Goal: Book appointment/travel/reservation

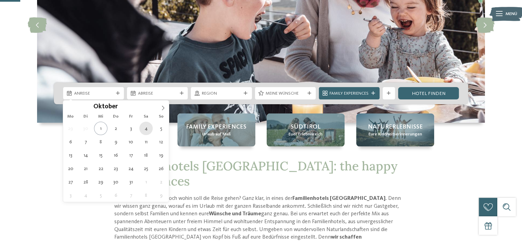
type div "[DATE]"
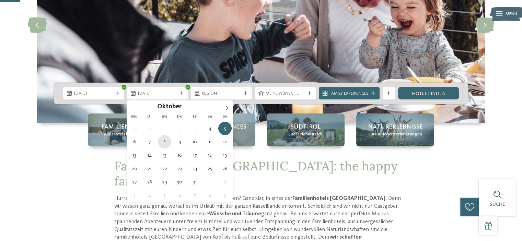
type div "[DATE]"
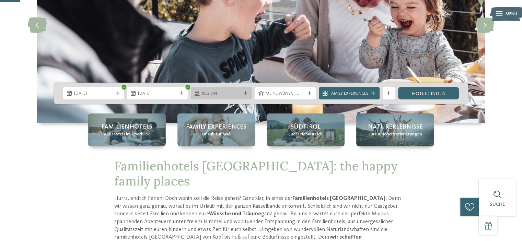
click at [247, 93] on icon at bounding box center [245, 94] width 4 height 4
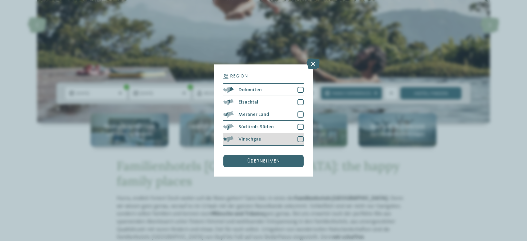
click at [249, 138] on span "Vinschgau" at bounding box center [249, 139] width 23 height 5
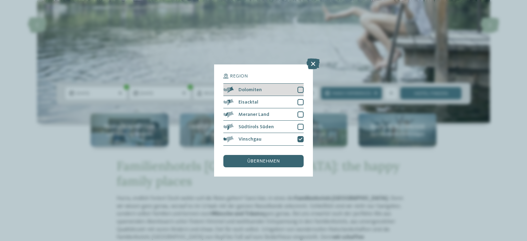
click at [255, 89] on span "Dolomiten" at bounding box center [249, 89] width 23 height 5
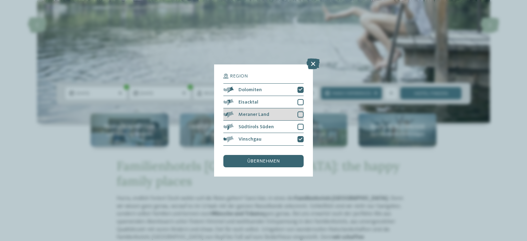
click at [258, 114] on span "Meraner Land" at bounding box center [253, 114] width 31 height 5
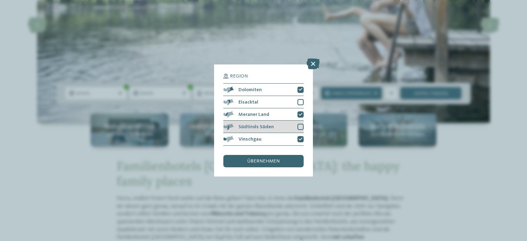
click at [256, 125] on span "Südtirols Süden" at bounding box center [255, 126] width 35 height 5
click at [251, 162] on span "übernehmen" at bounding box center [263, 161] width 32 height 5
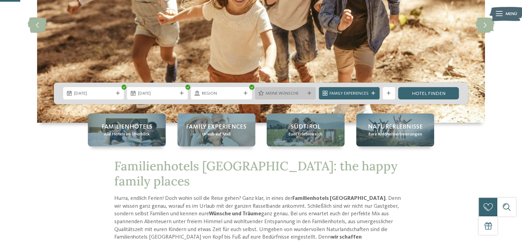
click at [308, 95] on icon at bounding box center [309, 94] width 4 height 4
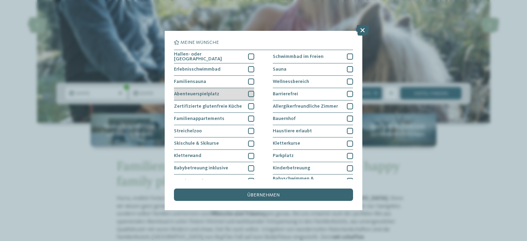
click at [251, 92] on div at bounding box center [251, 94] width 6 height 6
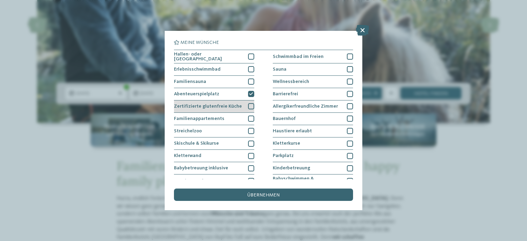
click at [248, 105] on div at bounding box center [251, 106] width 6 height 6
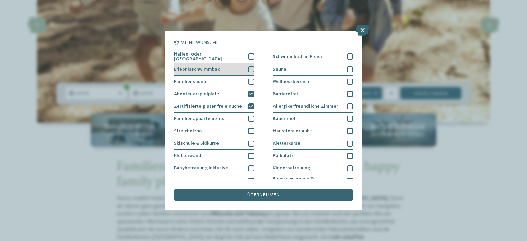
click at [217, 69] on span "Erlebnisschwimmbad" at bounding box center [197, 69] width 47 height 5
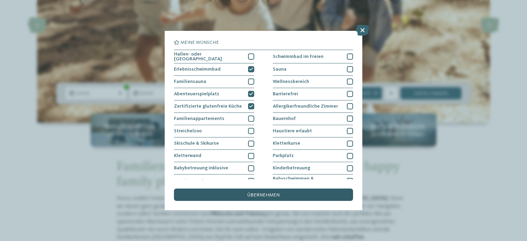
click at [255, 192] on div "übernehmen" at bounding box center [263, 195] width 179 height 12
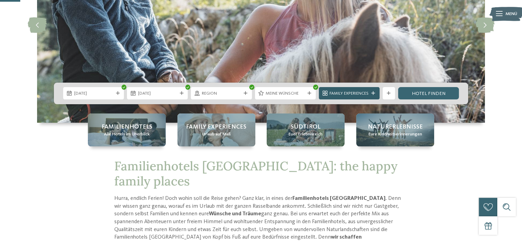
click at [356, 94] on span "Family Experiences" at bounding box center [348, 94] width 39 height 6
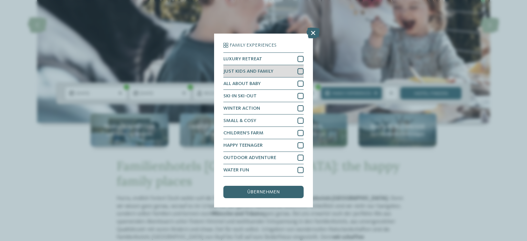
click at [300, 71] on div at bounding box center [300, 71] width 6 height 6
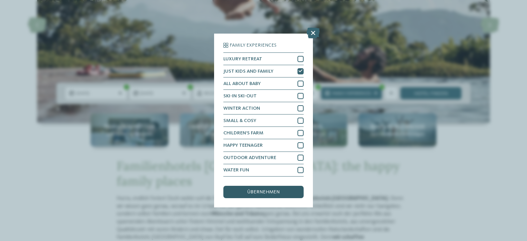
click at [285, 191] on div "übernehmen" at bounding box center [263, 192] width 80 height 12
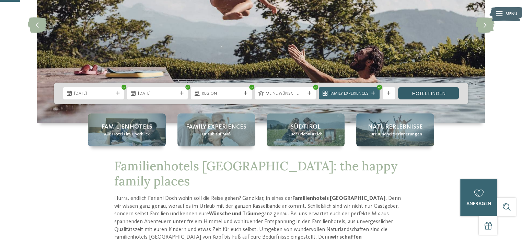
click at [424, 94] on link "Hotel finden" at bounding box center [428, 93] width 61 height 12
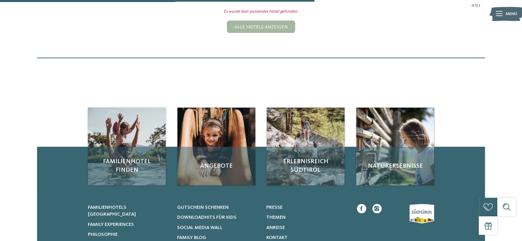
scroll to position [248, 0]
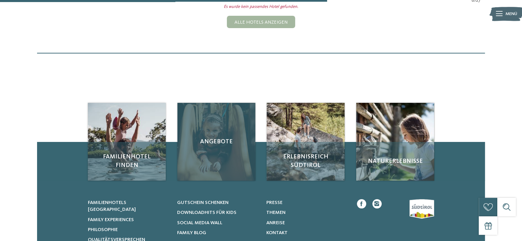
click at [210, 151] on div "Angebote" at bounding box center [216, 142] width 78 height 78
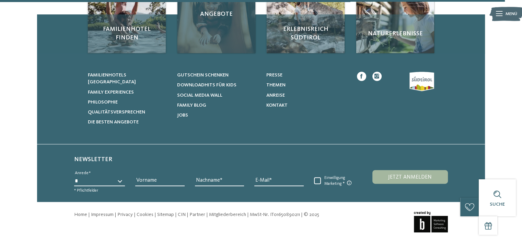
scroll to position [385, 0]
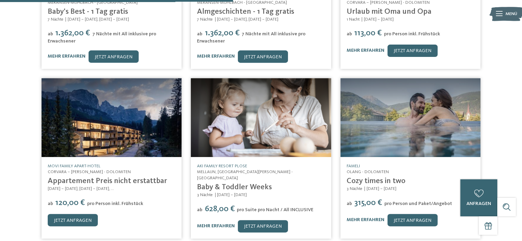
scroll to position [274, 0]
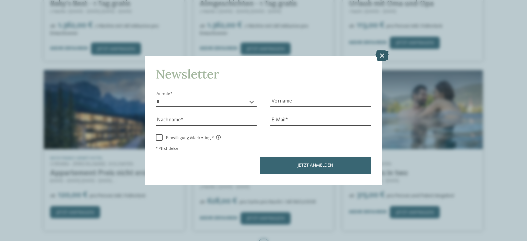
click at [383, 55] on icon at bounding box center [381, 55] width 13 height 11
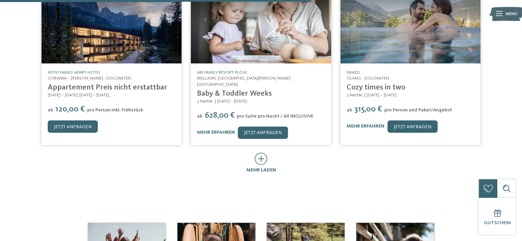
scroll to position [377, 0]
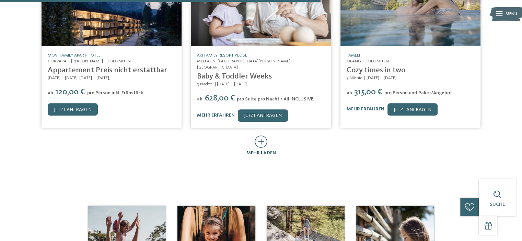
click at [264, 135] on icon at bounding box center [260, 141] width 13 height 12
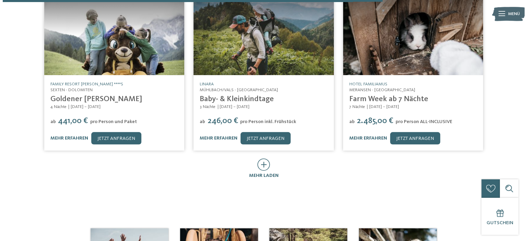
scroll to position [686, 0]
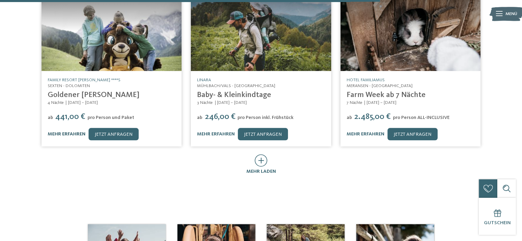
click at [69, 132] on link "mehr erfahren" at bounding box center [67, 134] width 38 height 5
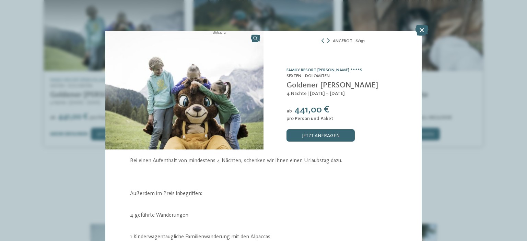
drag, startPoint x: 321, startPoint y: 72, endPoint x: 304, endPoint y: 69, distance: 17.3
click at [304, 69] on link "Family Resort [PERSON_NAME] ****S" at bounding box center [324, 70] width 76 height 4
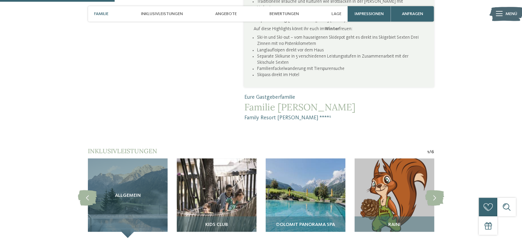
scroll to position [514, 0]
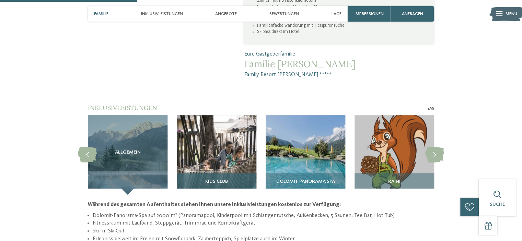
click at [229, 119] on img at bounding box center [217, 155] width 80 height 80
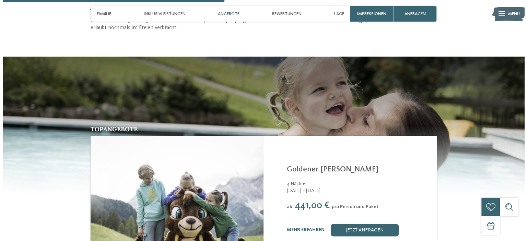
scroll to position [857, 0]
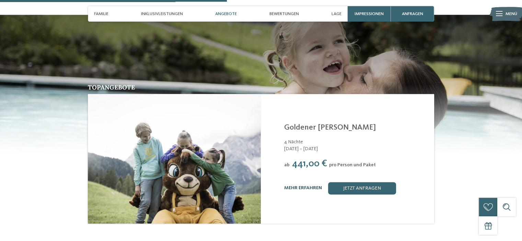
click at [304, 186] on link "mehr erfahren" at bounding box center [303, 188] width 38 height 5
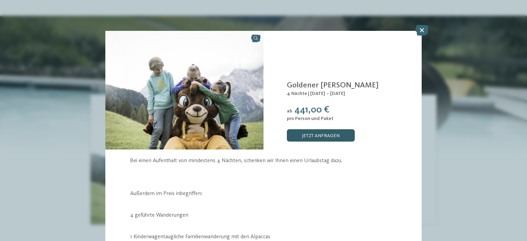
click at [321, 133] on link "jetzt anfragen" at bounding box center [321, 135] width 68 height 12
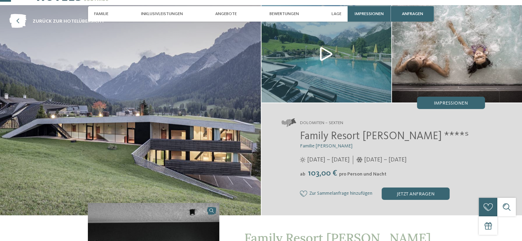
scroll to position [69, 0]
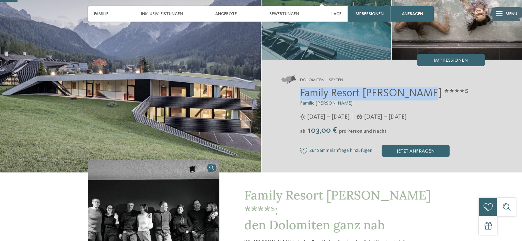
drag, startPoint x: 301, startPoint y: 93, endPoint x: 419, endPoint y: 92, distance: 118.3
click at [419, 92] on h2 "Family Resort [PERSON_NAME] ****ˢ" at bounding box center [392, 93] width 185 height 13
copy span "Family Resort [PERSON_NAME] ****ˢ"
